Goal: Use online tool/utility: Utilize a website feature to perform a specific function

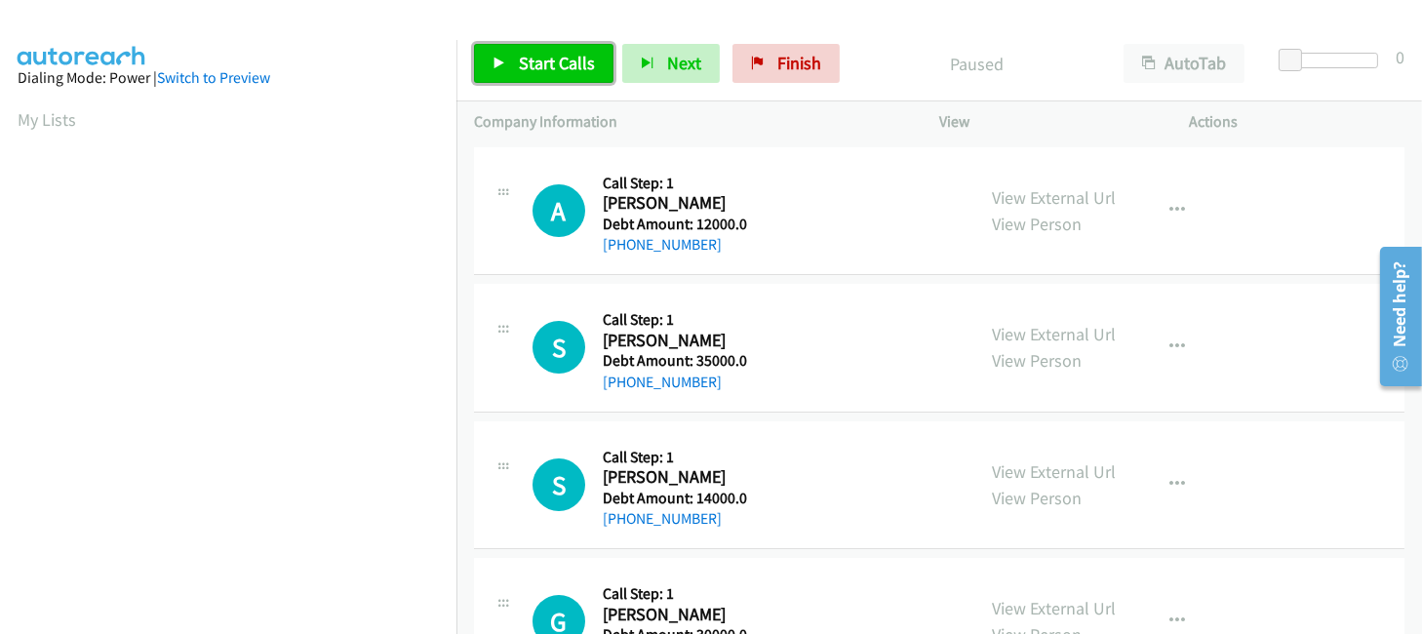
click at [529, 68] on span "Start Calls" at bounding box center [557, 63] width 76 height 22
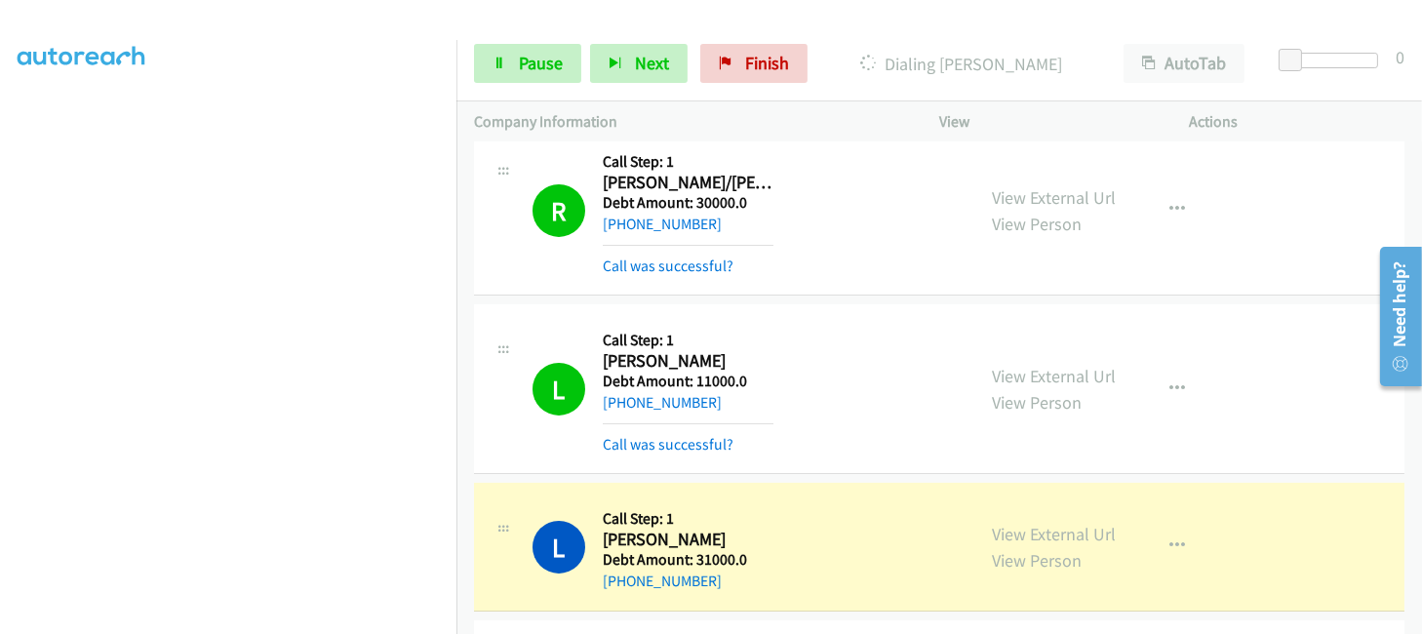
scroll to position [780, 0]
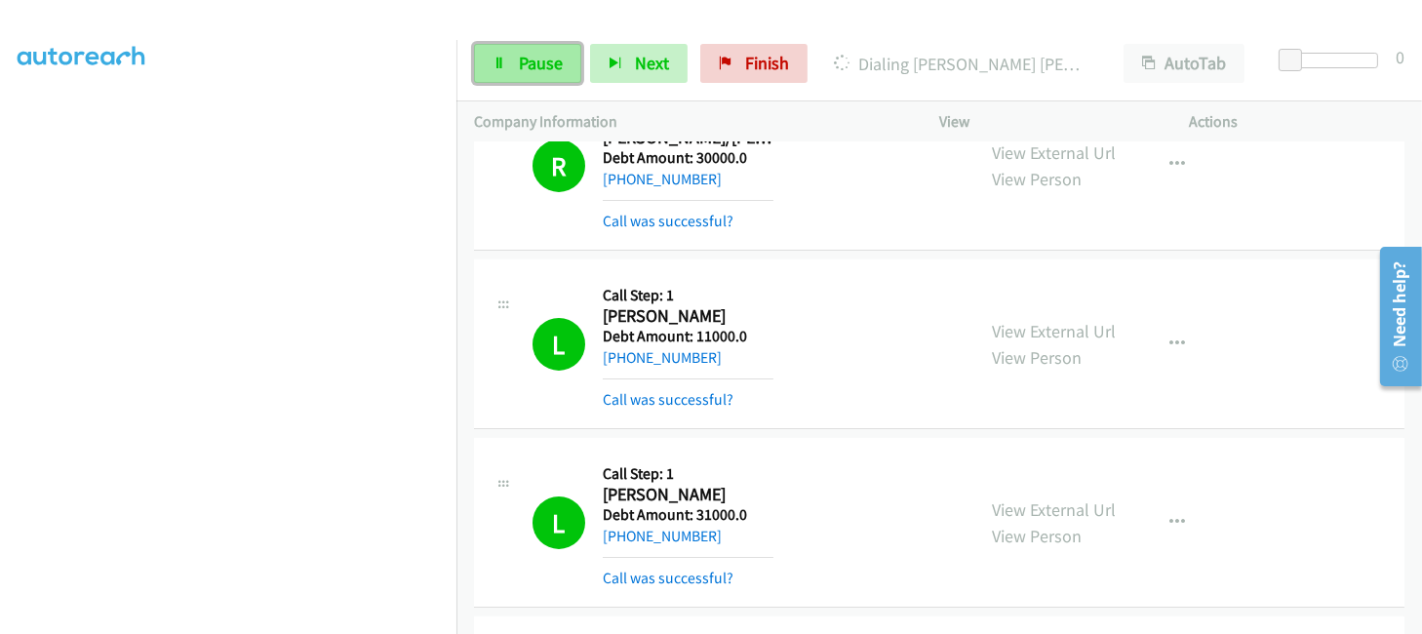
click at [539, 59] on span "Pause" at bounding box center [541, 63] width 44 height 22
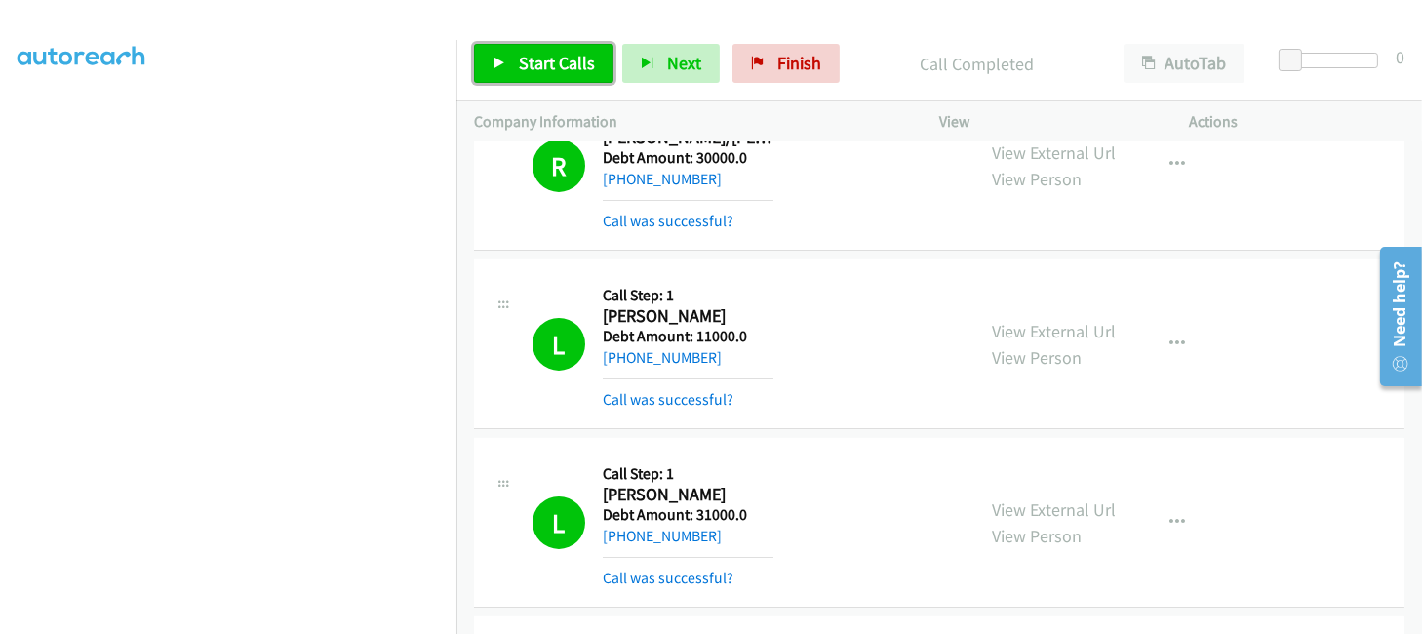
click at [494, 53] on link "Start Calls" at bounding box center [543, 63] width 139 height 39
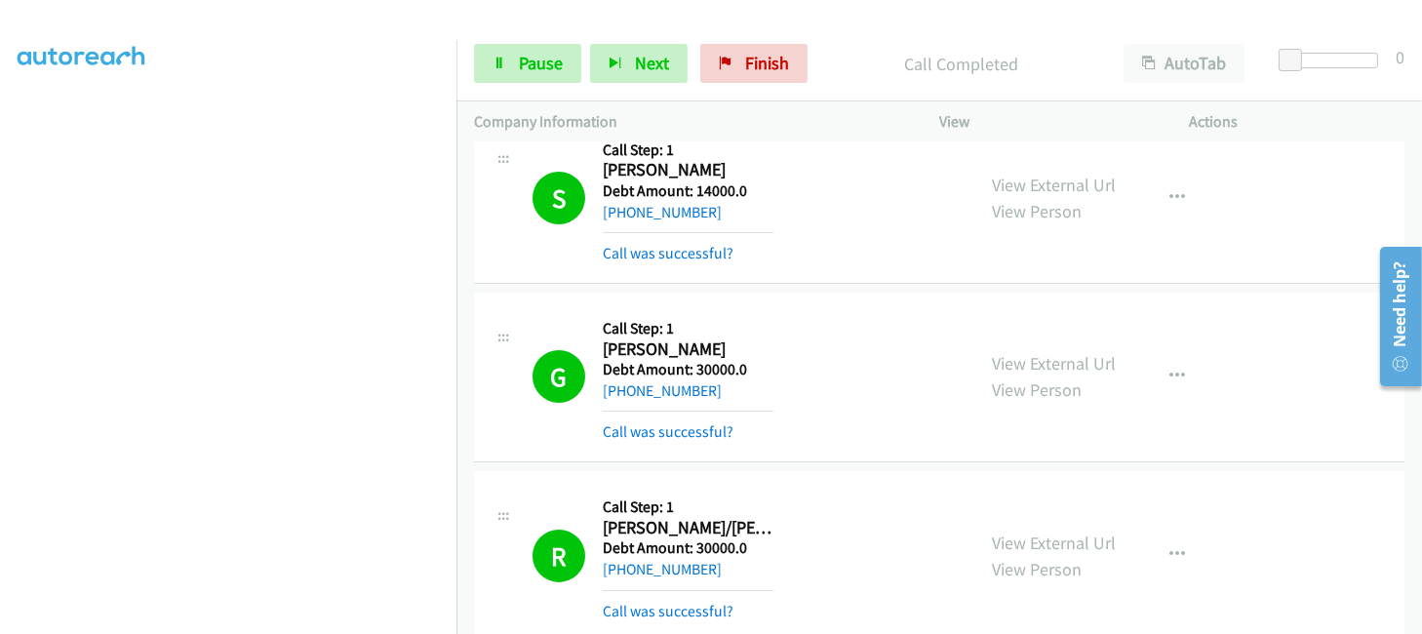
scroll to position [74, 5]
click at [538, 55] on span "Pause" at bounding box center [541, 63] width 44 height 22
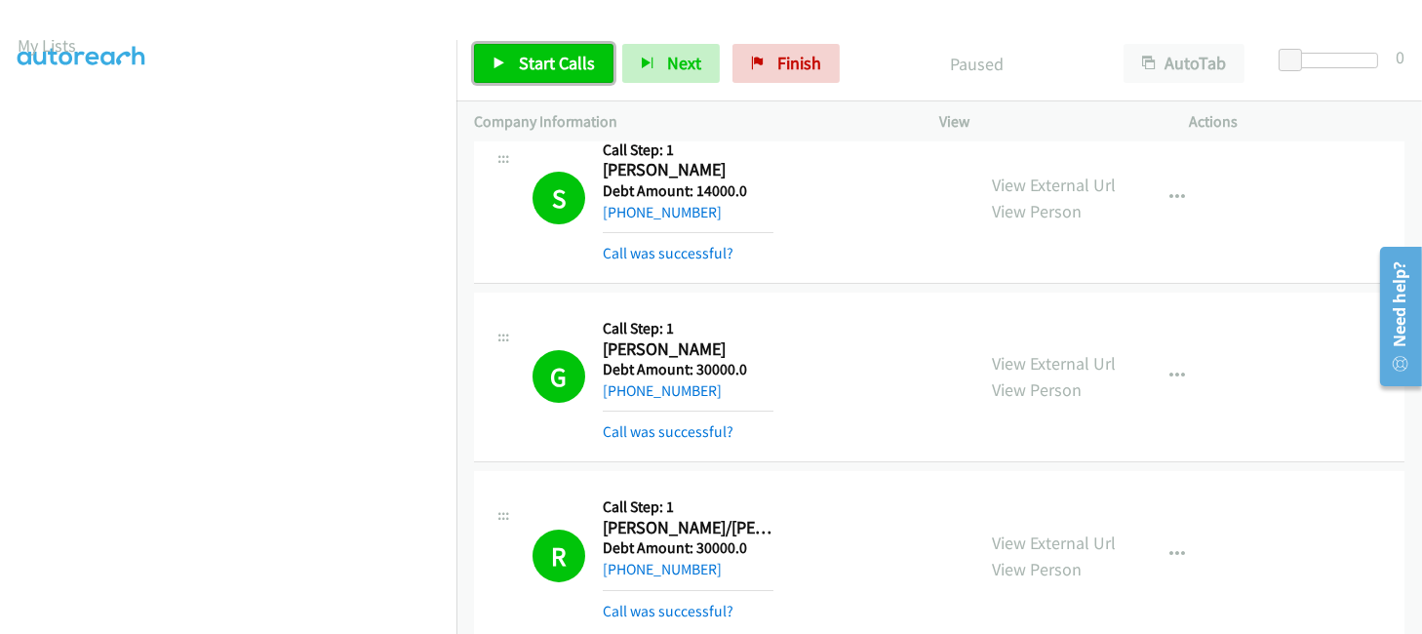
click at [538, 55] on span "Start Calls" at bounding box center [557, 63] width 76 height 22
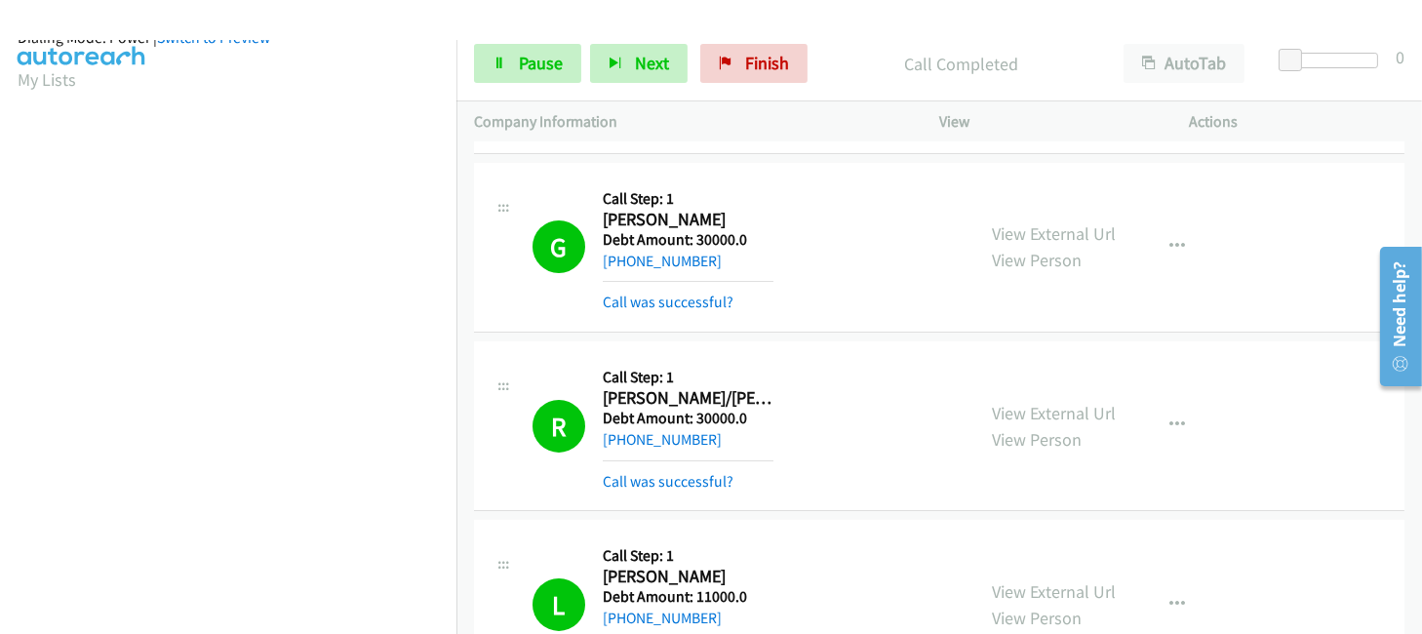
scroll to position [0, 5]
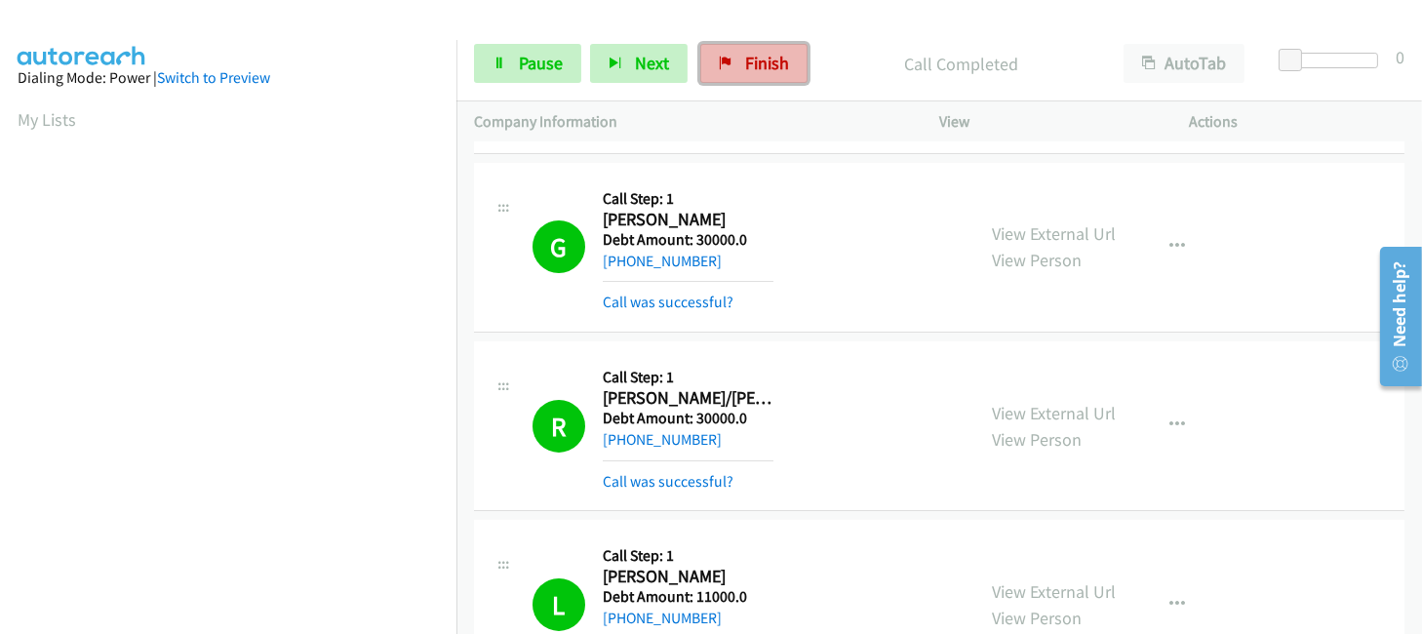
click at [733, 68] on link "Finish" at bounding box center [753, 63] width 107 height 39
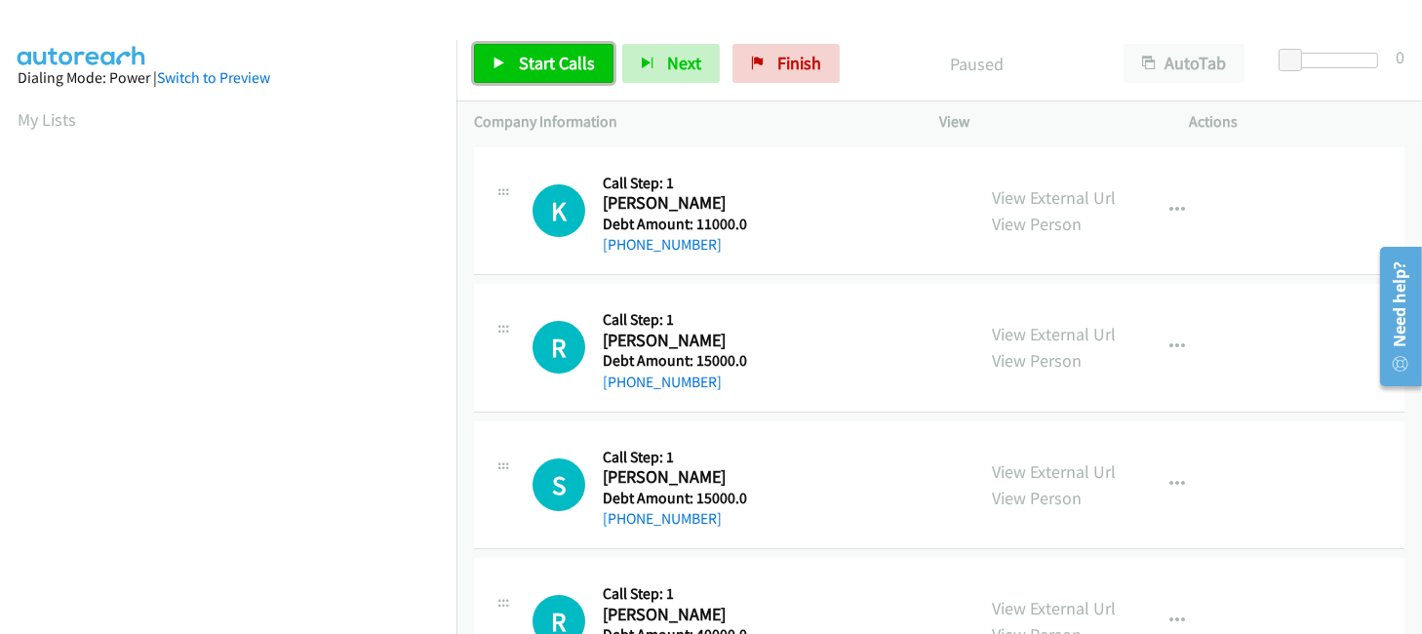
click at [516, 49] on link "Start Calls" at bounding box center [543, 63] width 139 height 39
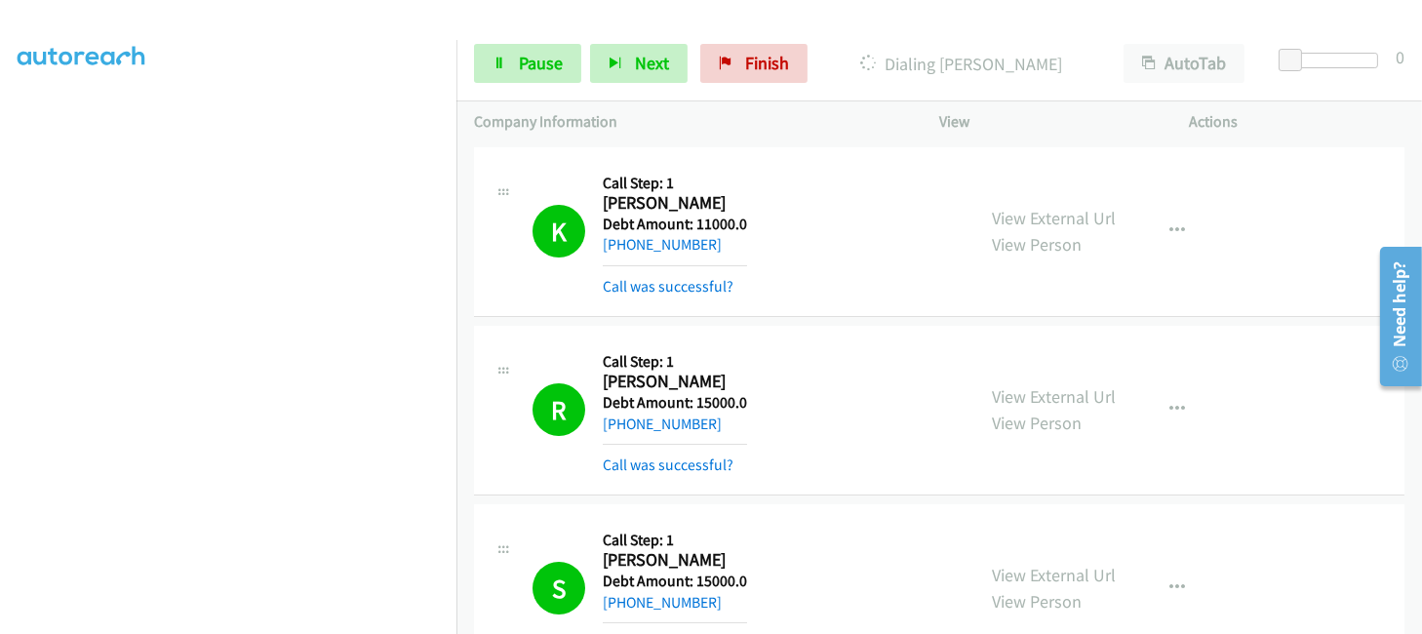
scroll to position [464, 5]
click at [523, 68] on span "Pause" at bounding box center [541, 63] width 44 height 22
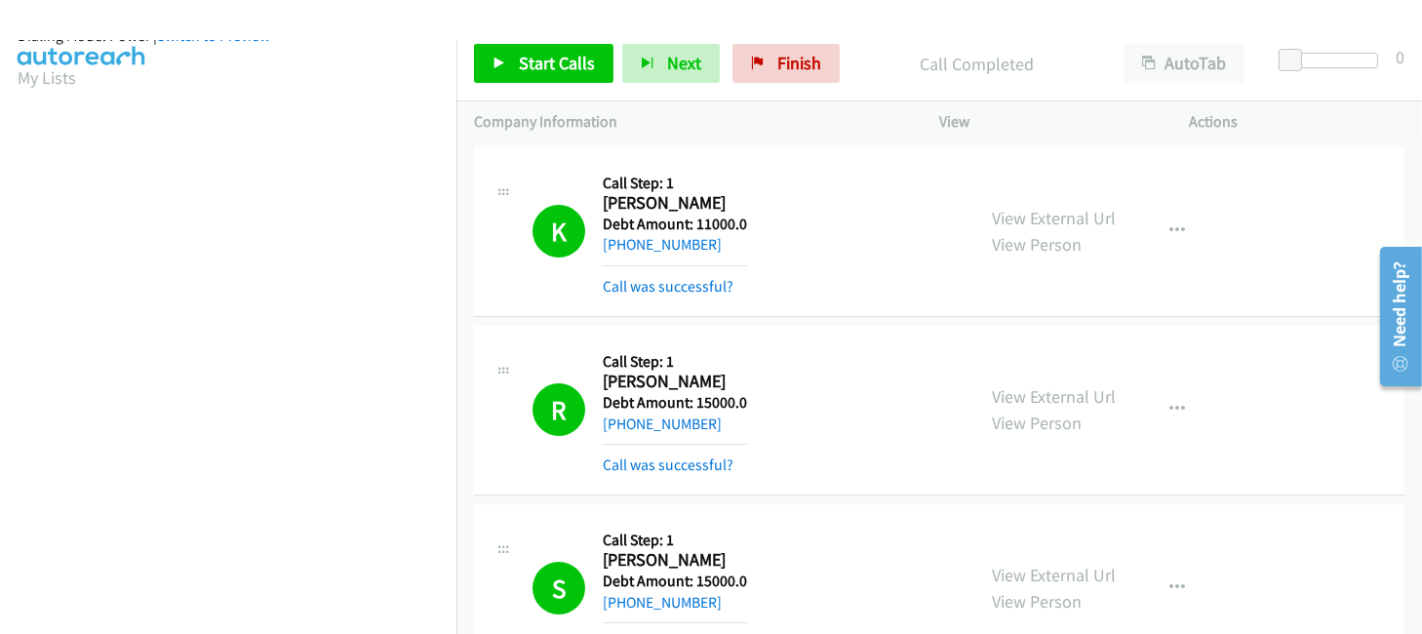
scroll to position [0, 5]
click at [566, 52] on span "Start Calls" at bounding box center [557, 63] width 76 height 22
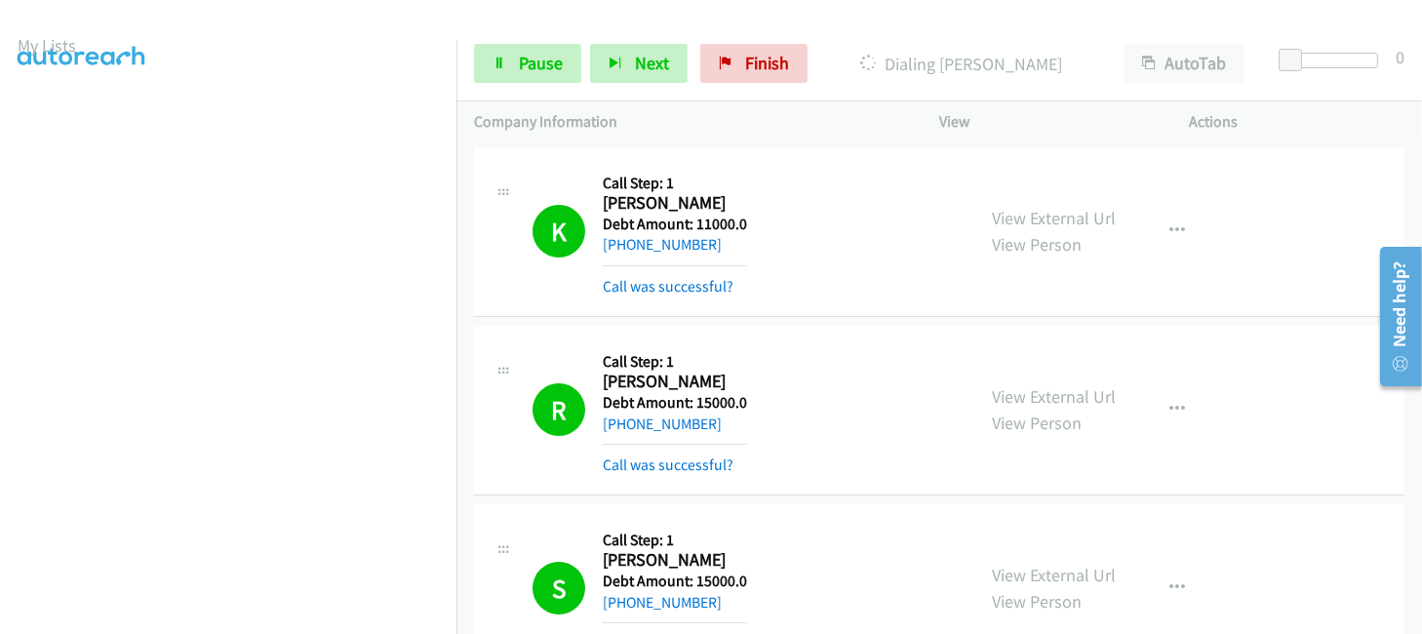
scroll to position [464, 5]
click at [783, 147] on div "K Callback Scheduled Call Step: 1 Keri Burkhart America/New_York Debt Amount: 1…" at bounding box center [939, 232] width 930 height 170
click at [558, 61] on span "Pause" at bounding box center [541, 63] width 44 height 22
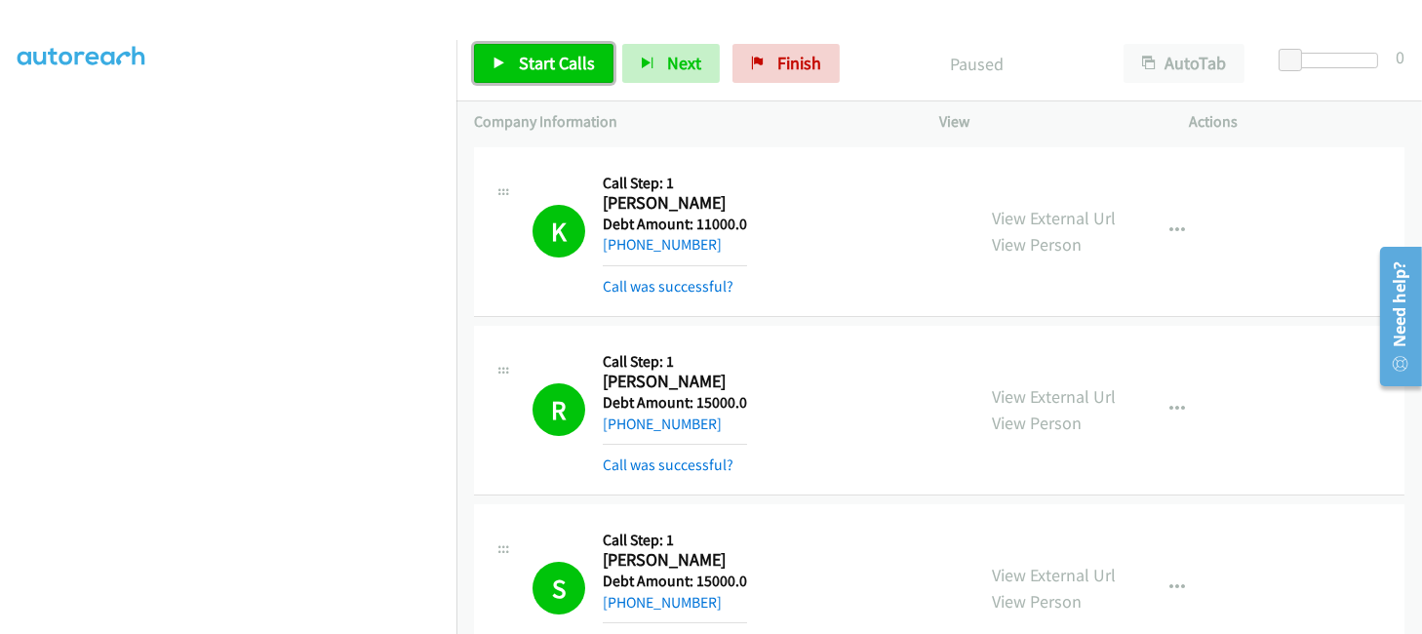
click at [558, 61] on span "Start Calls" at bounding box center [557, 63] width 76 height 22
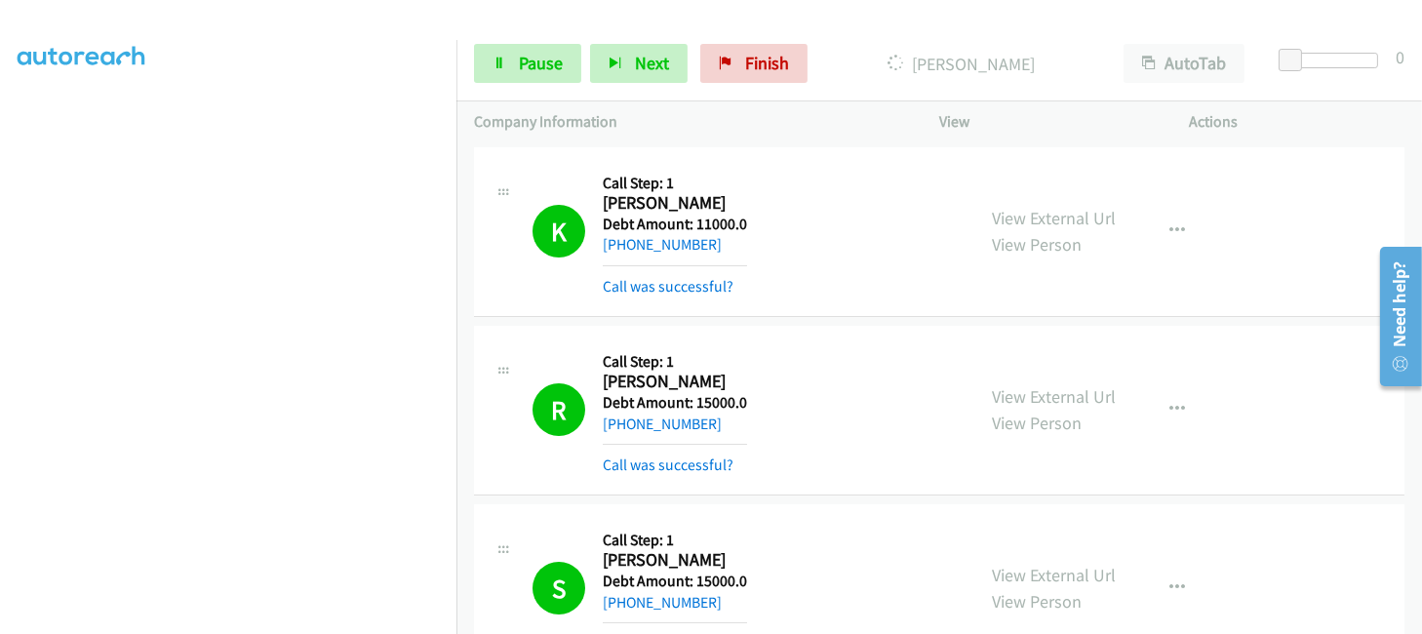
scroll to position [0, 5]
click at [31, 113] on link "My Lists" at bounding box center [47, 119] width 59 height 22
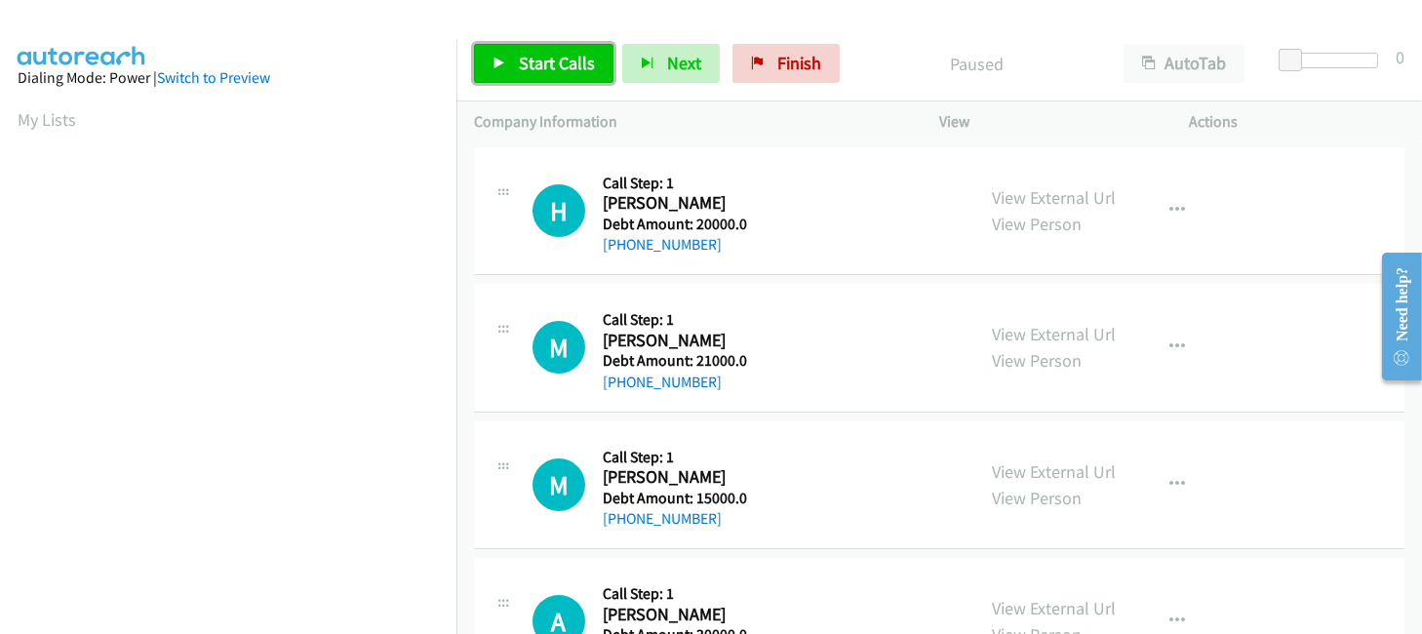
click at [527, 63] on span "Start Calls" at bounding box center [557, 63] width 76 height 22
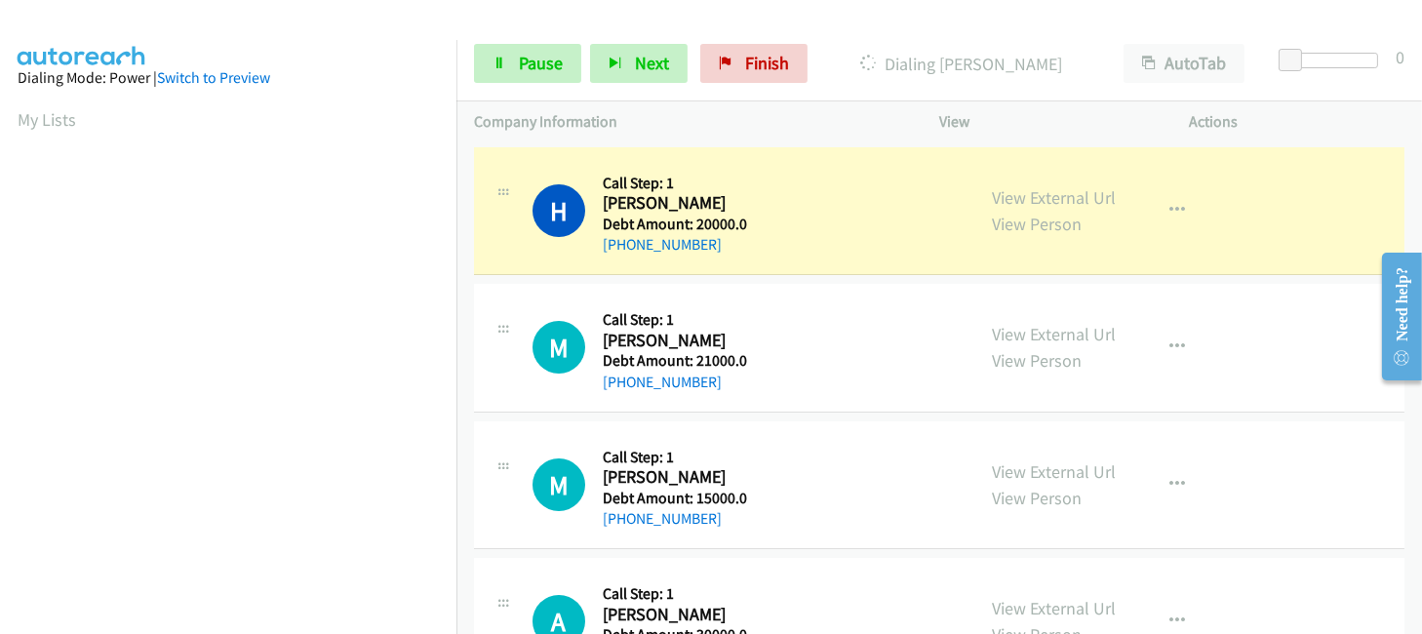
scroll to position [464, 0]
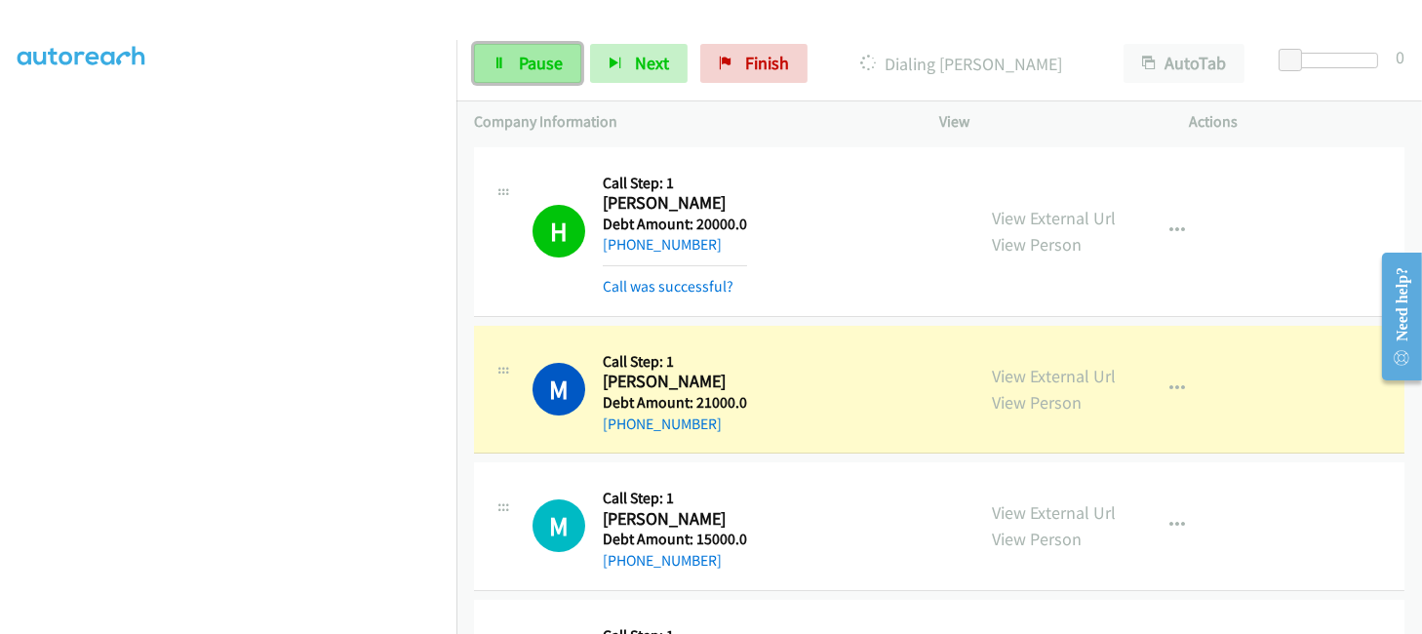
click at [531, 66] on span "Pause" at bounding box center [541, 63] width 44 height 22
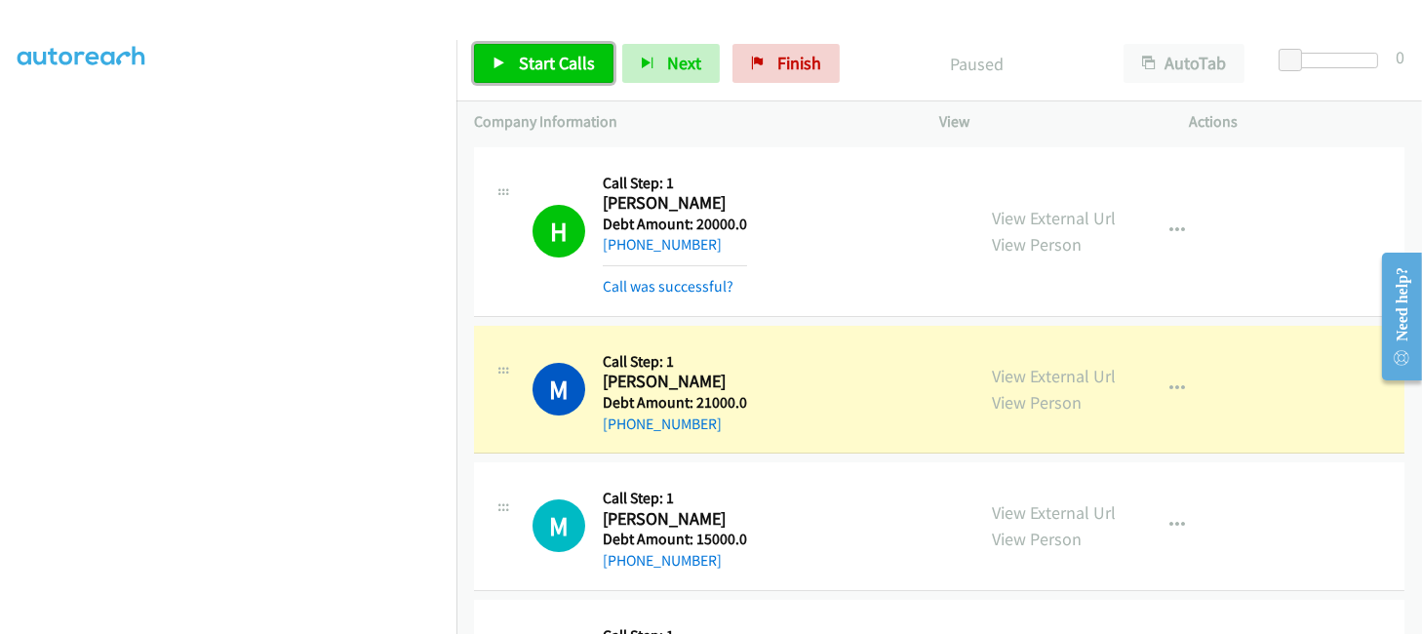
click at [531, 66] on span "Start Calls" at bounding box center [557, 63] width 76 height 22
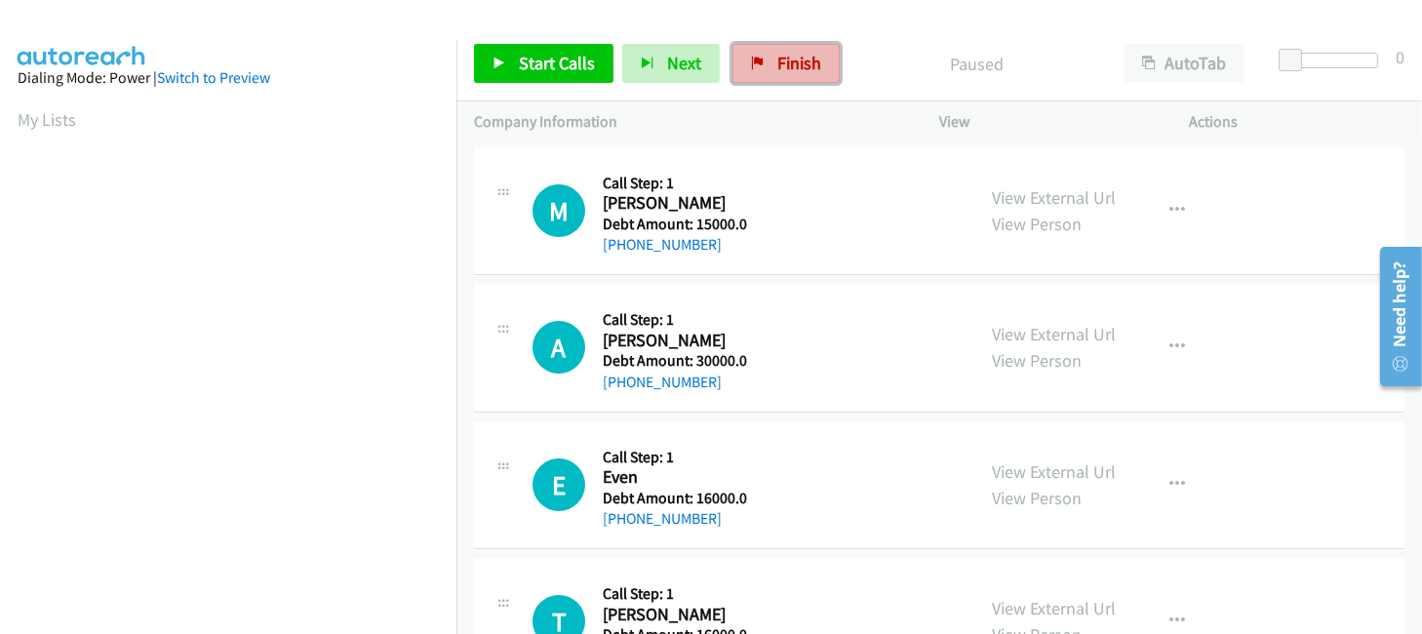
click at [799, 57] on span "Finish" at bounding box center [799, 63] width 44 height 22
click at [569, 48] on link "Start Calls" at bounding box center [543, 63] width 139 height 39
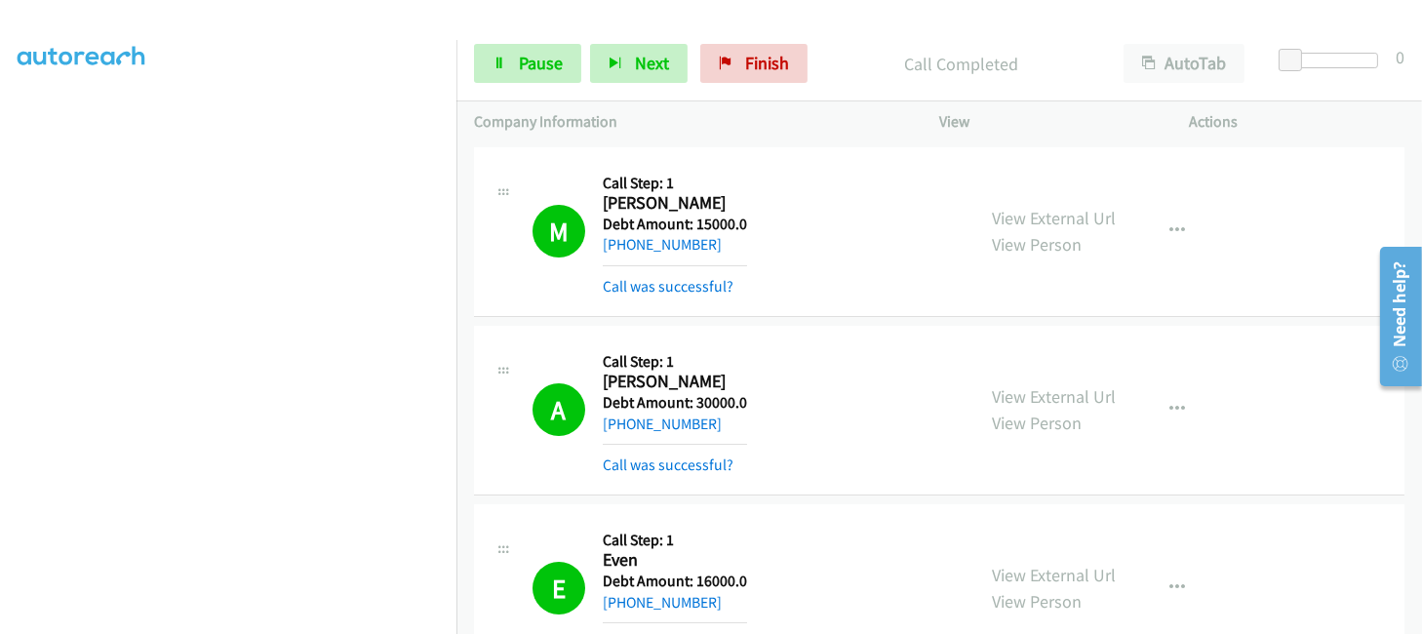
scroll to position [424, 0]
click at [500, 82] on div "Start Calls Pause Next Finish Call Completed AutoTab AutoTab 0" at bounding box center [939, 63] width 966 height 75
click at [505, 72] on link "Pause" at bounding box center [527, 63] width 107 height 39
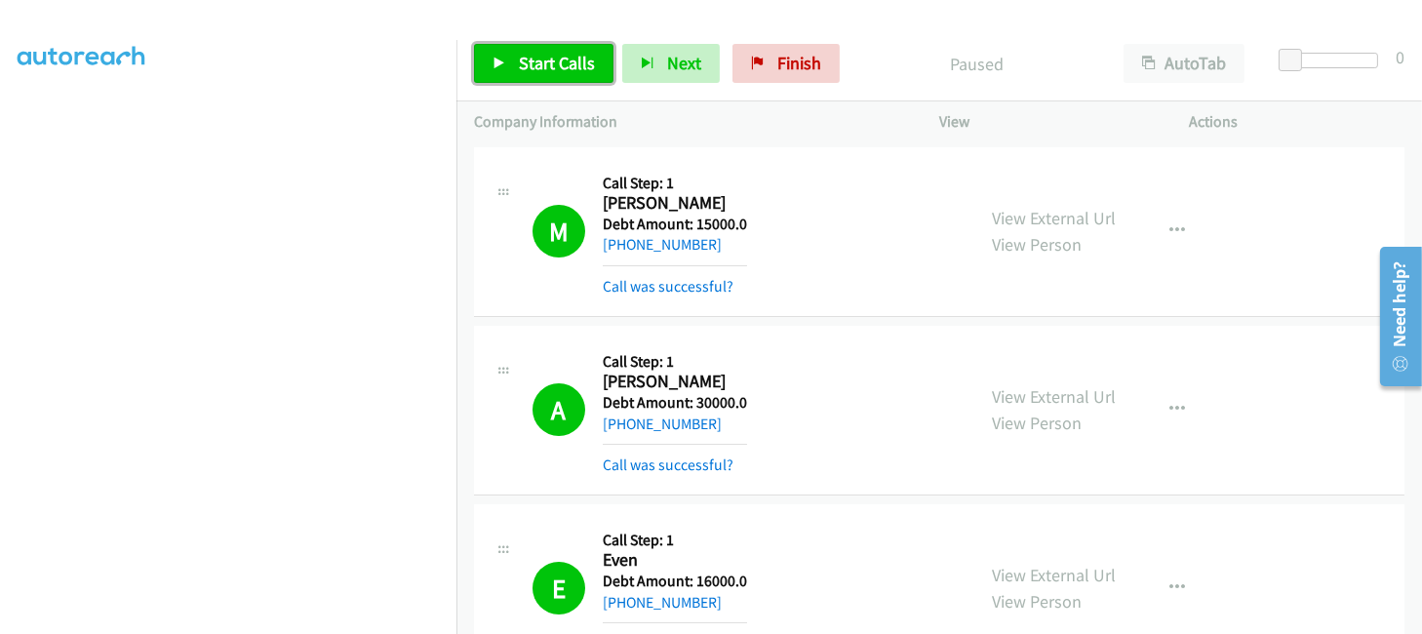
click at [505, 72] on link "Start Calls" at bounding box center [543, 63] width 139 height 39
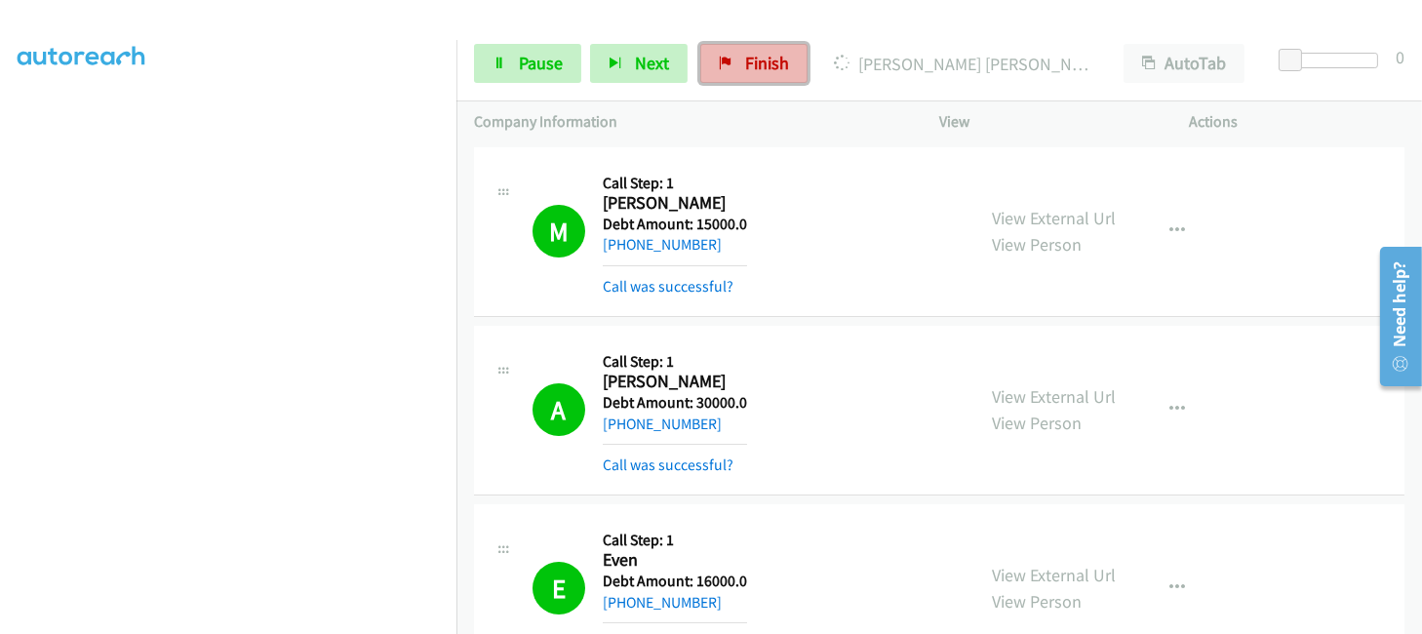
click at [771, 64] on span "Finish" at bounding box center [767, 63] width 44 height 22
click at [830, 138] on div "Company Information" at bounding box center [688, 121] width 465 height 41
